Goal: Information Seeking & Learning: Learn about a topic

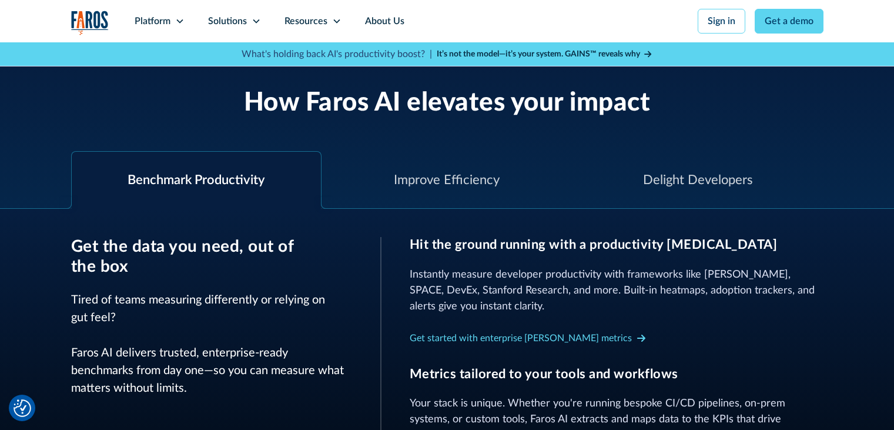
scroll to position [529, 0]
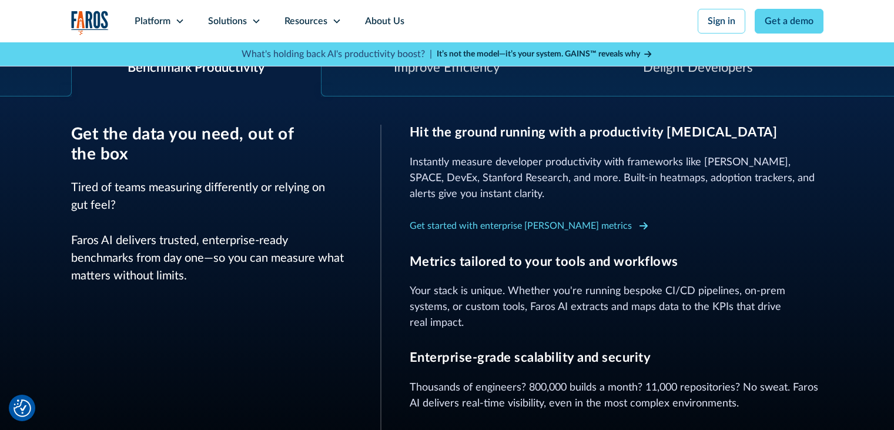
click at [508, 226] on div "Get started with enterprise DORA metrics" at bounding box center [521, 226] width 222 height 14
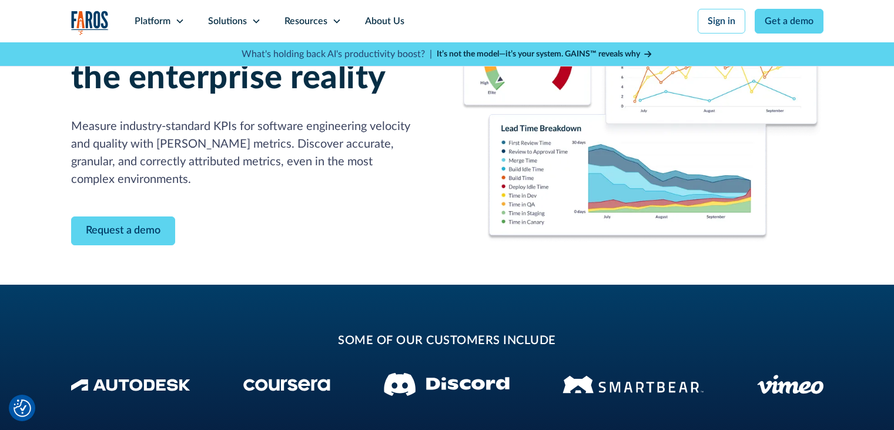
scroll to position [176, 0]
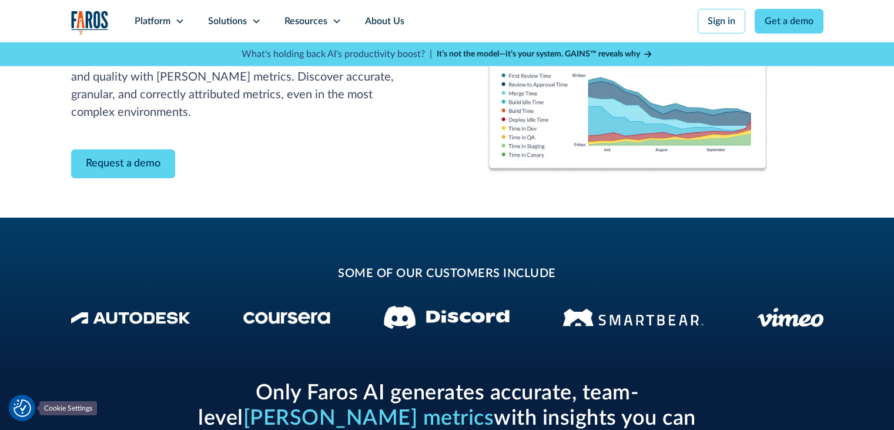
click at [25, 406] on img "Cookie Settings" at bounding box center [23, 408] width 18 height 18
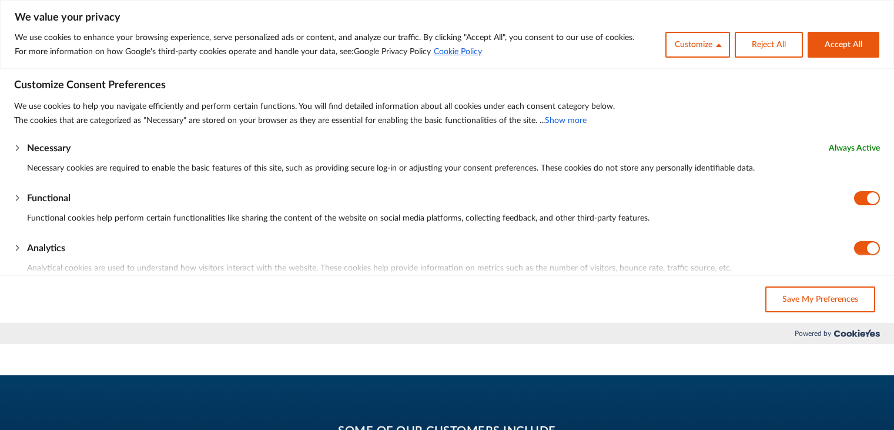
scroll to position [0, 0]
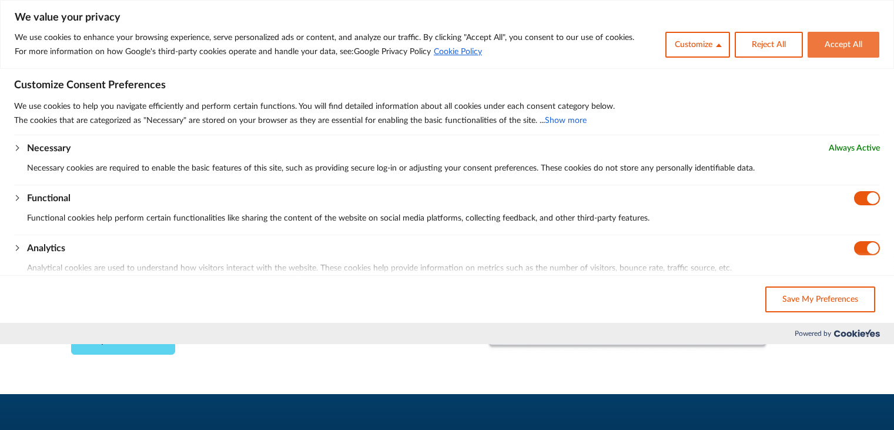
click at [856, 39] on button "Accept All" at bounding box center [844, 45] width 72 height 26
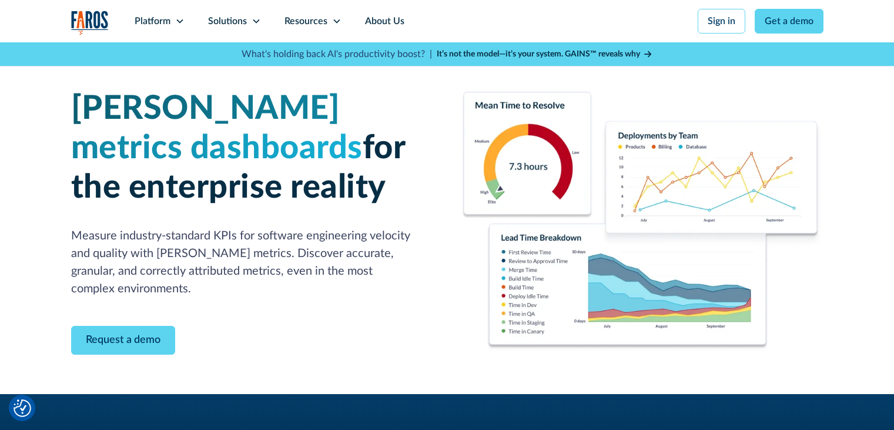
click at [649, 56] on icon at bounding box center [647, 54] width 7 height 8
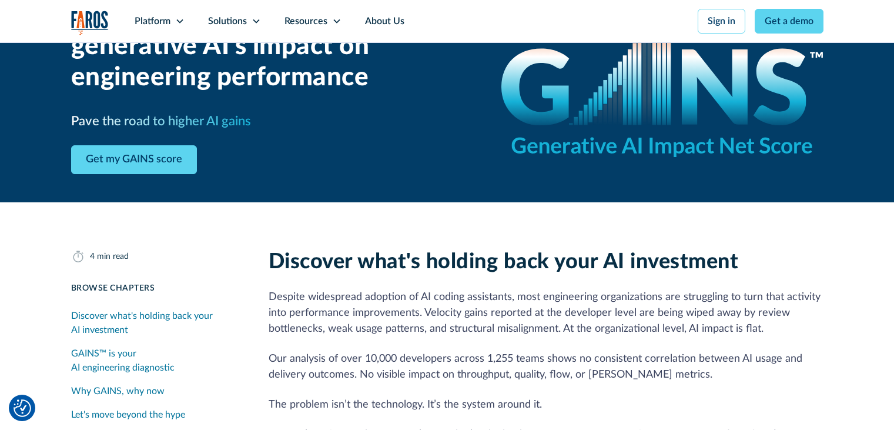
scroll to position [176, 0]
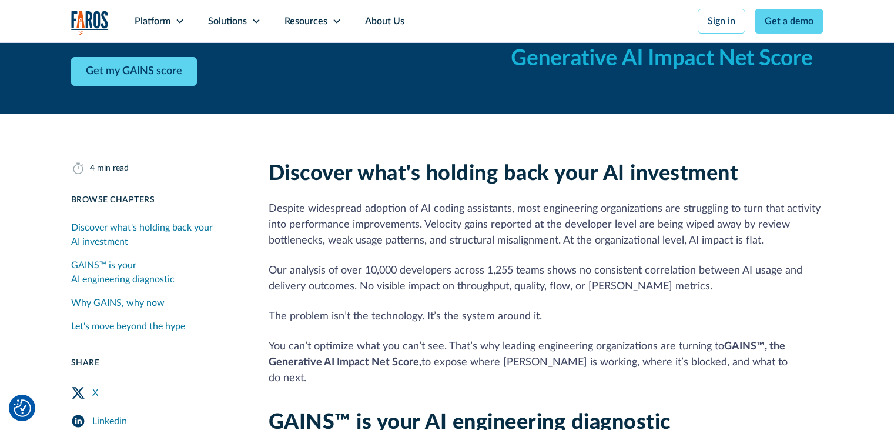
click at [108, 233] on div "Discover what's holding back your AI investment" at bounding box center [155, 235] width 169 height 28
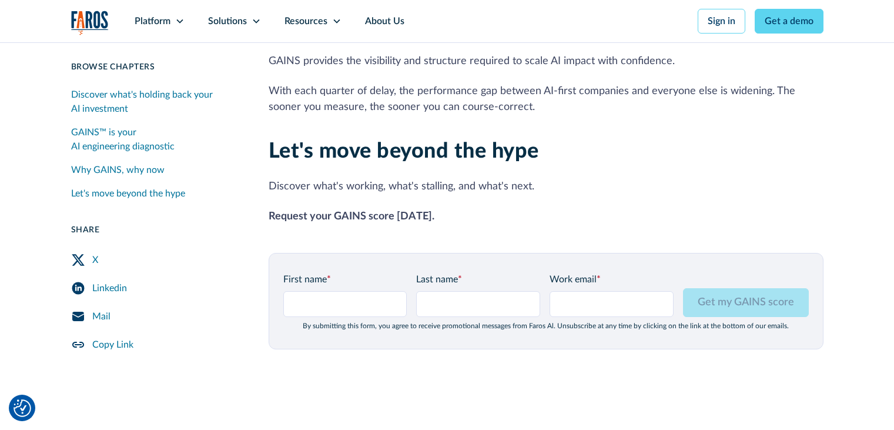
scroll to position [1411, 0]
